Goal: Transaction & Acquisition: Purchase product/service

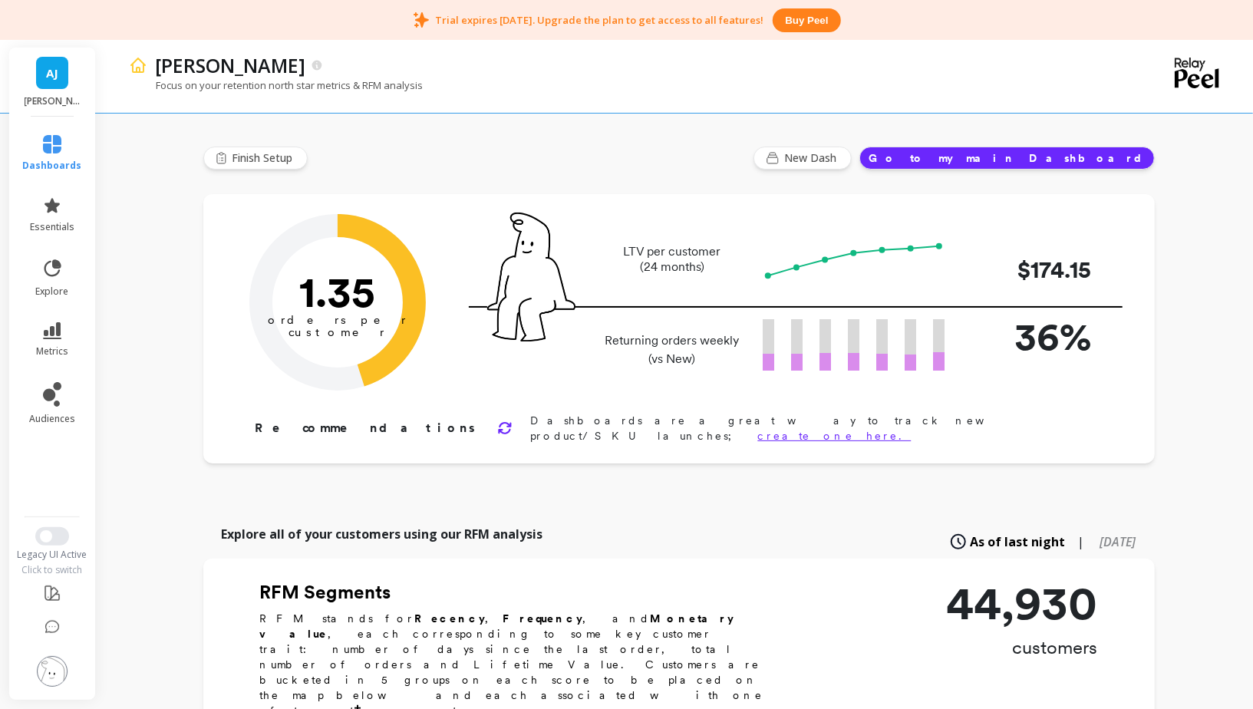
click at [801, 22] on button "Buy peel" at bounding box center [807, 20] width 68 height 24
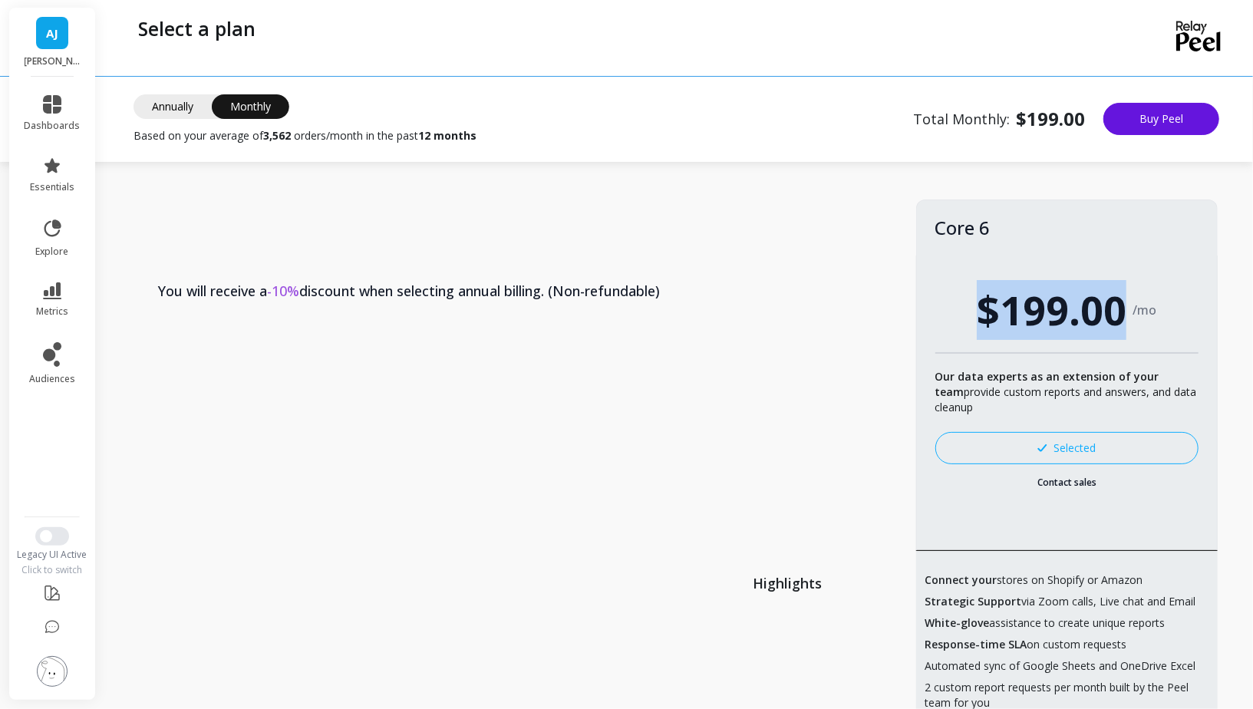
drag, startPoint x: 982, startPoint y: 311, endPoint x: 1118, endPoint y: 309, distance: 135.9
click at [1118, 309] on span "$199.00" at bounding box center [1052, 310] width 150 height 60
copy span "$199.00"
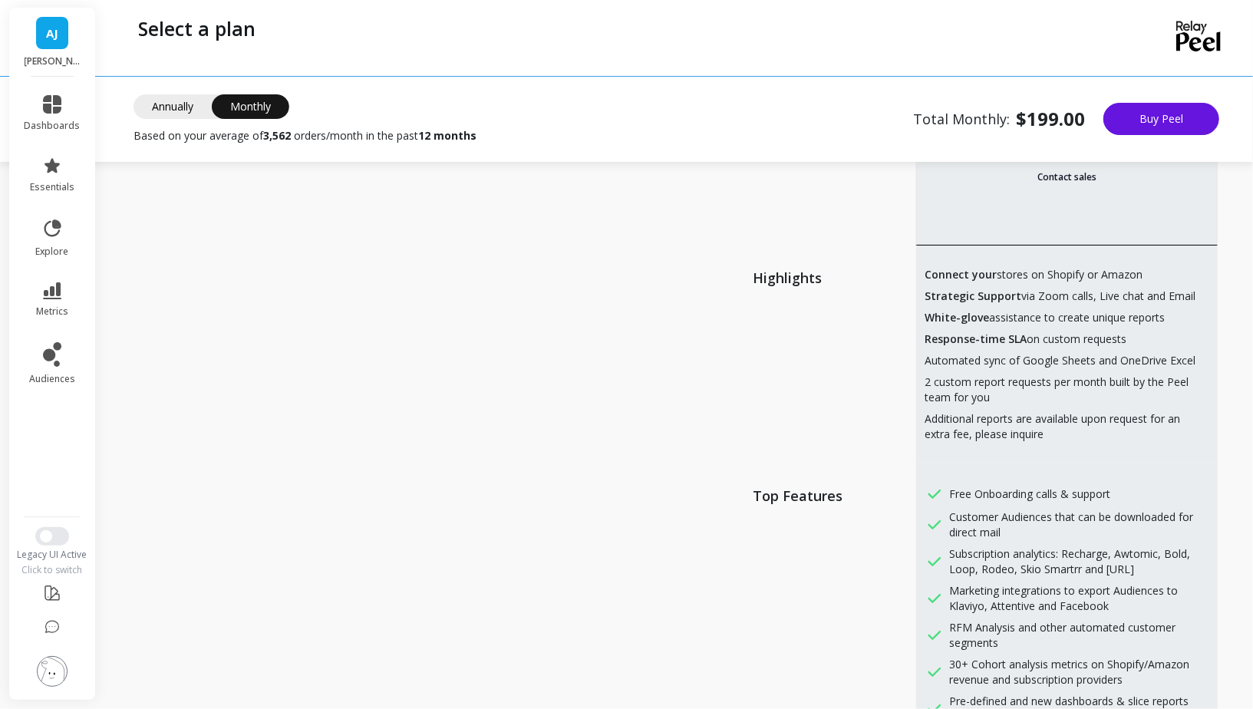
scroll to position [260, 0]
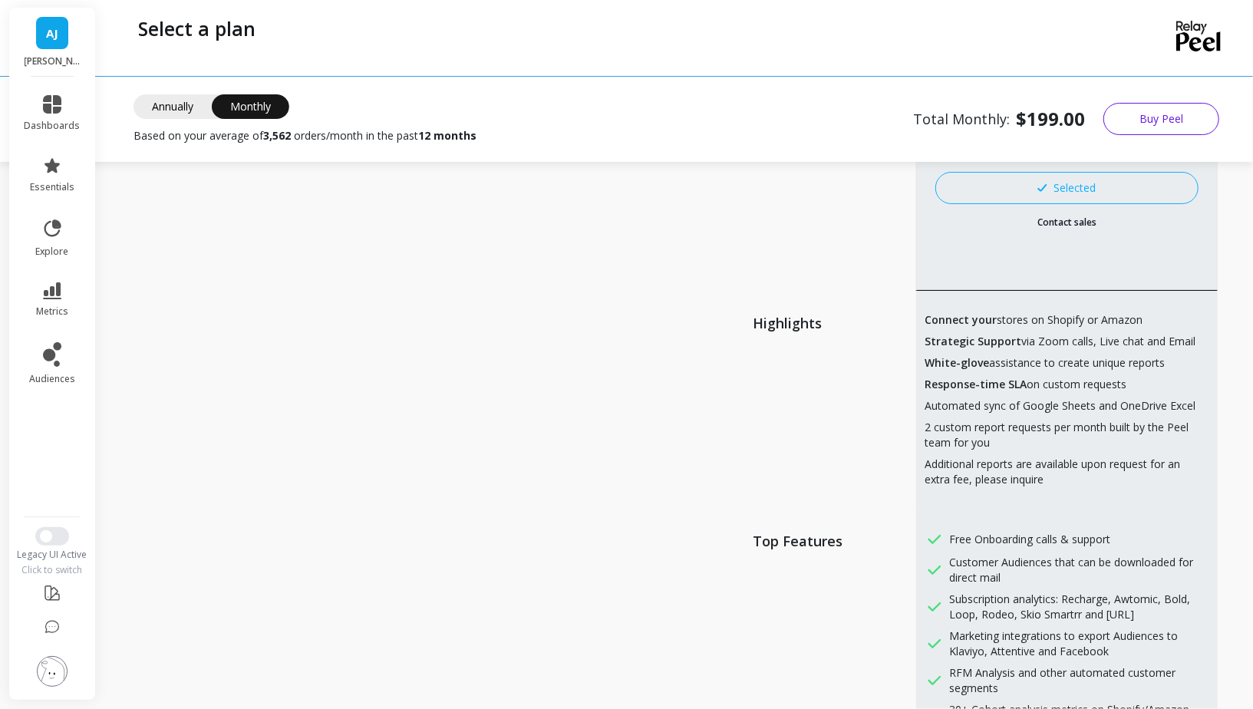
click at [1141, 119] on button "Buy Peel" at bounding box center [1162, 119] width 116 height 32
